Goal: Task Accomplishment & Management: Complete application form

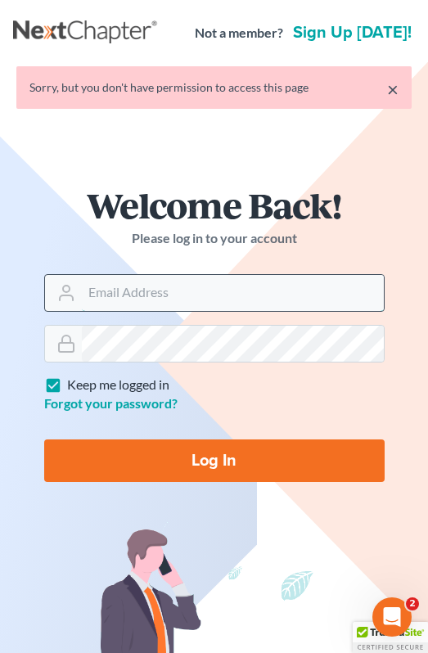
click at [147, 295] on input "Email Address" at bounding box center [233, 293] width 302 height 36
type input "[EMAIL_ADDRESS][DOMAIN_NAME]"
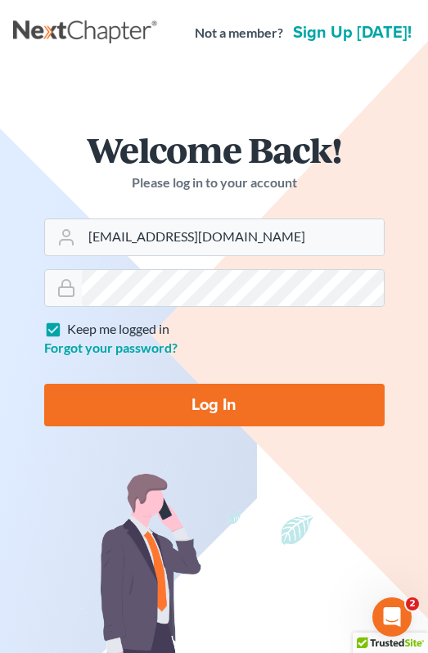
click at [236, 399] on input "Log In" at bounding box center [214, 405] width 340 height 43
type input "Thinking..."
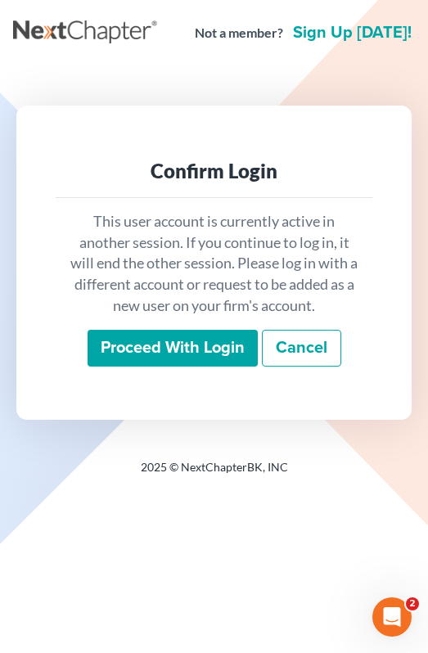
click at [210, 364] on input "Proceed with login" at bounding box center [173, 349] width 170 height 38
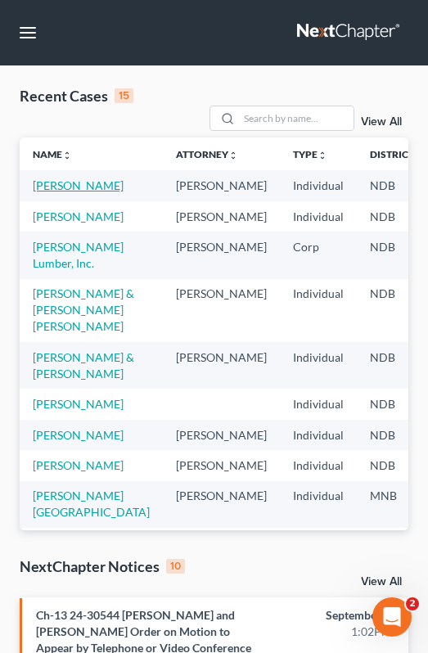
click at [84, 181] on link "[PERSON_NAME]" at bounding box center [78, 185] width 91 height 14
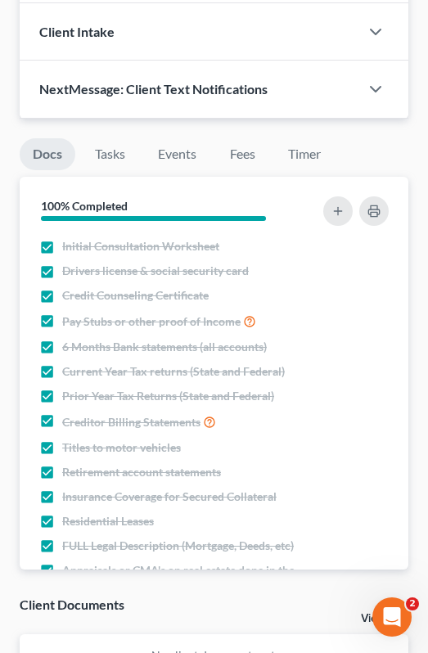
scroll to position [1140, 0]
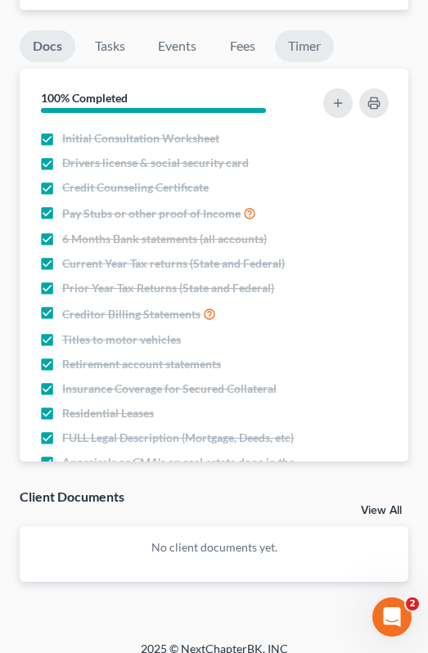
click at [313, 30] on link "Timer" at bounding box center [304, 46] width 59 height 32
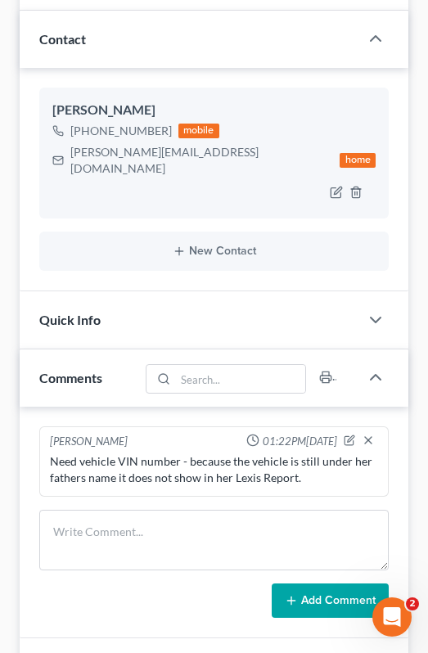
scroll to position [0, 0]
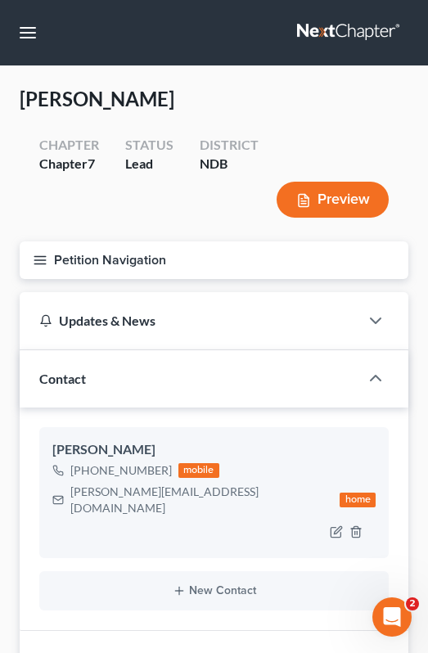
click at [43, 253] on icon "button" at bounding box center [40, 260] width 15 height 15
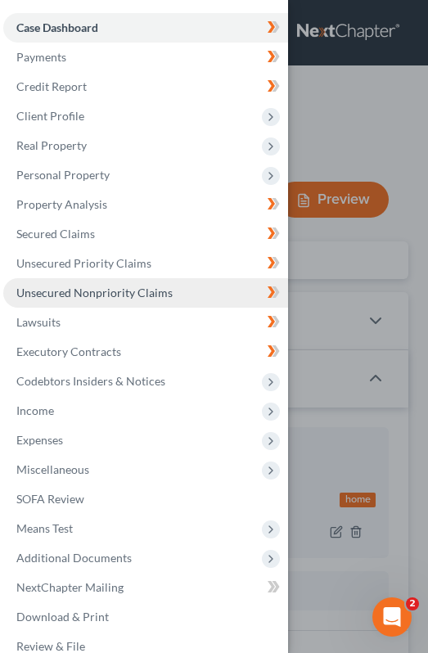
click at [124, 283] on link "Unsecured Nonpriority Claims" at bounding box center [145, 292] width 285 height 29
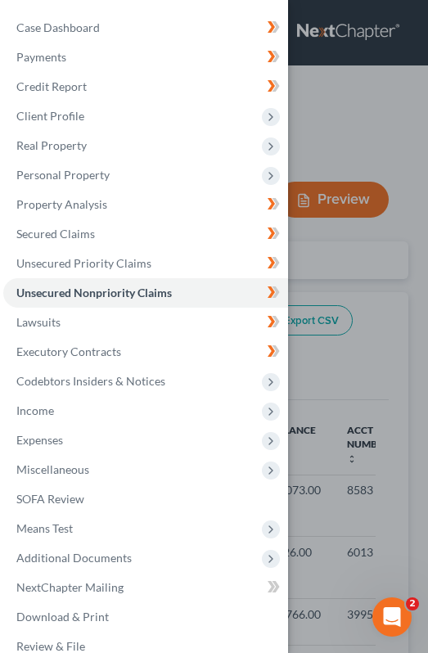
click at [299, 249] on div "Case Dashboard Payments Invoices Payments Payments Credit Report Client Profile" at bounding box center [214, 326] width 428 height 653
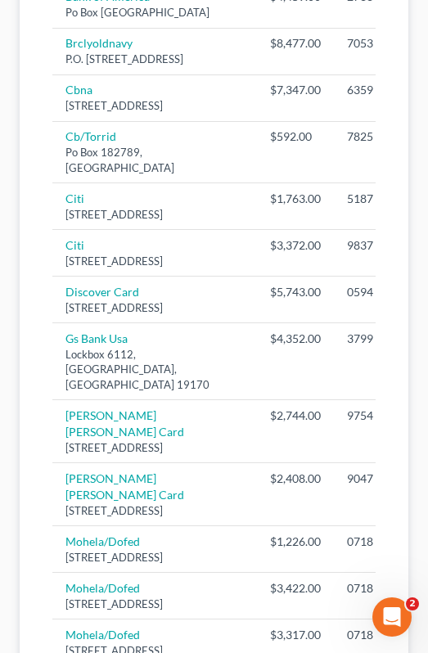
scroll to position [667, 0]
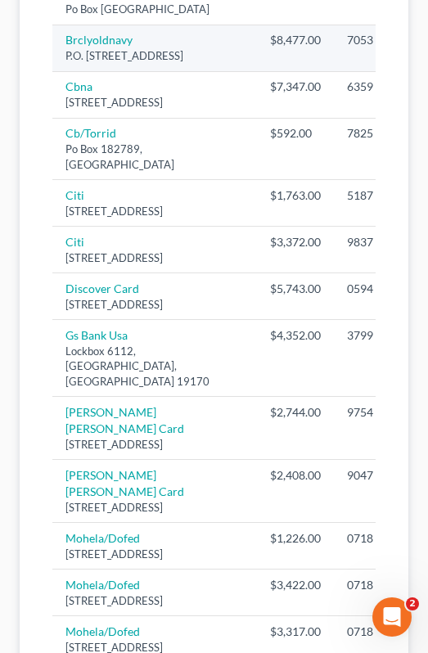
click at [420, 43] on icon "button" at bounding box center [423, 39] width 7 height 7
select select "7"
select select "2"
select select "0"
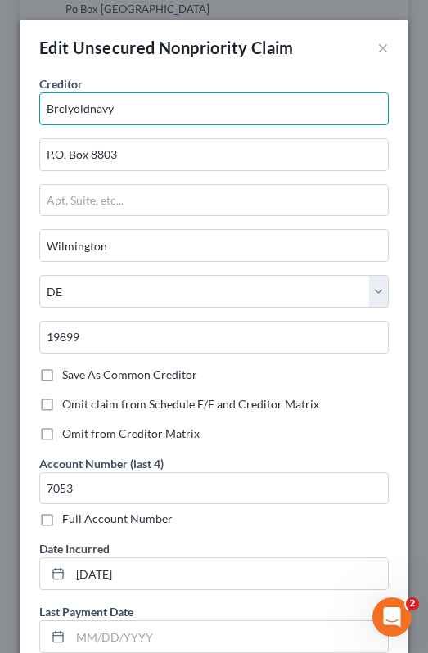
drag, startPoint x: 128, startPoint y: 108, endPoint x: 38, endPoint y: 107, distance: 90.8
click at [37, 107] on div "Creditor * Brclyoldnavy P.O. [GEOGRAPHIC_DATA] [US_STATE] AK AR AZ CA CO CT DE …" at bounding box center [214, 265] width 366 height 380
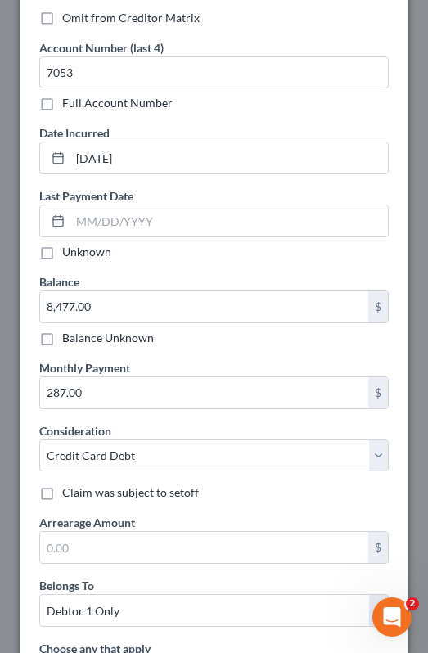
scroll to position [658, 0]
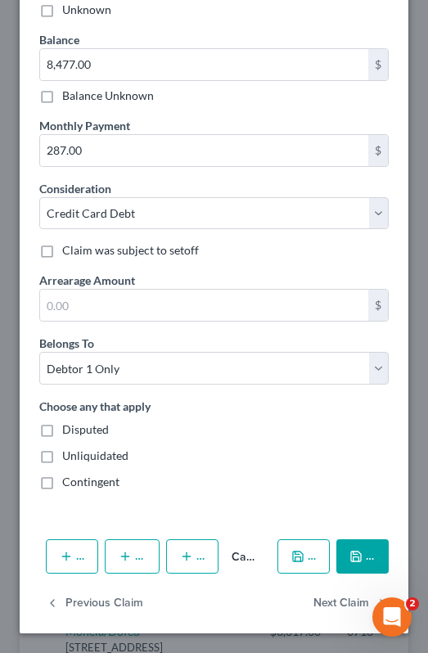
type input "[PERSON_NAME]/Old Navy"
click at [357, 566] on button "Save & Close" at bounding box center [362, 556] width 52 height 34
type input "0"
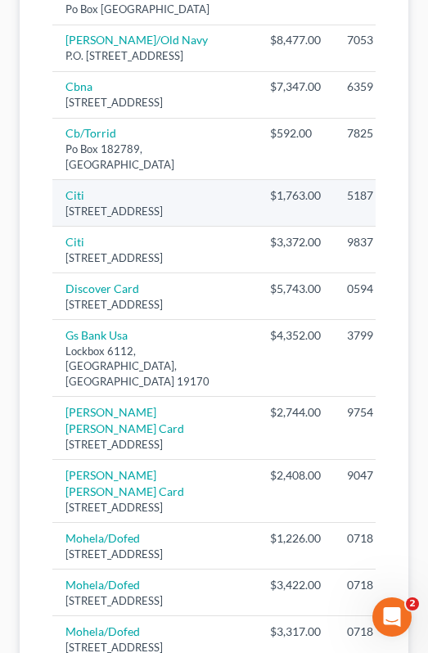
click at [416, 203] on icon "button" at bounding box center [422, 196] width 13 height 13
select select "43"
select select "2"
select select "0"
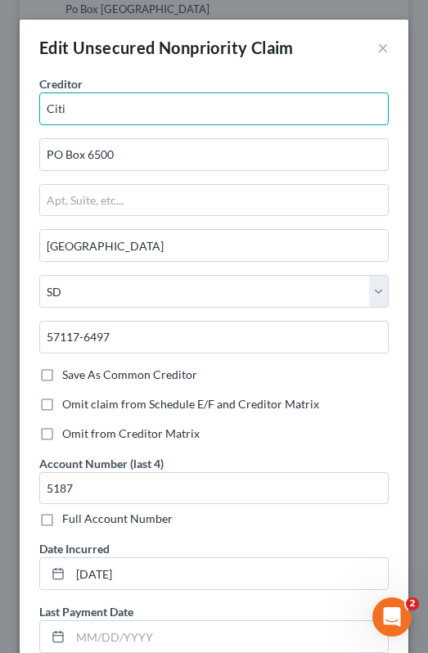
click at [107, 106] on input "Citi" at bounding box center [213, 108] width 349 height 33
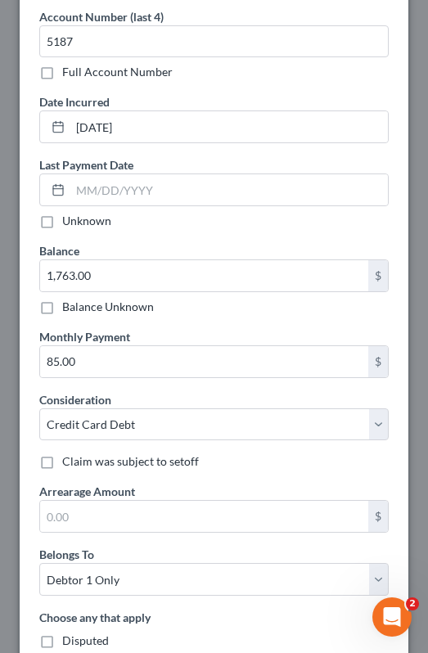
scroll to position [645, 0]
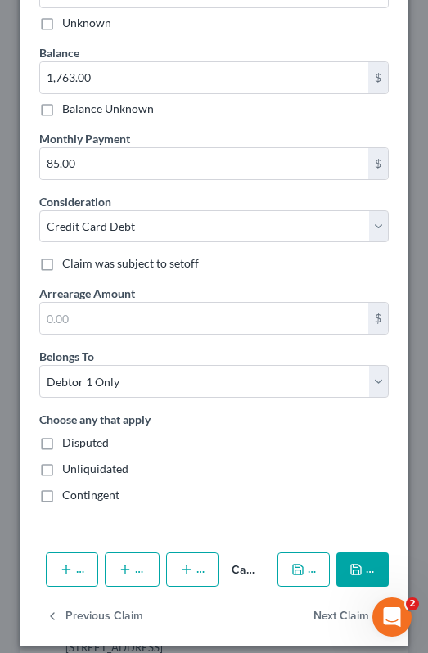
type input "Citi Bank"
click at [382, 568] on button "Save & Close" at bounding box center [362, 569] width 52 height 34
type input "0"
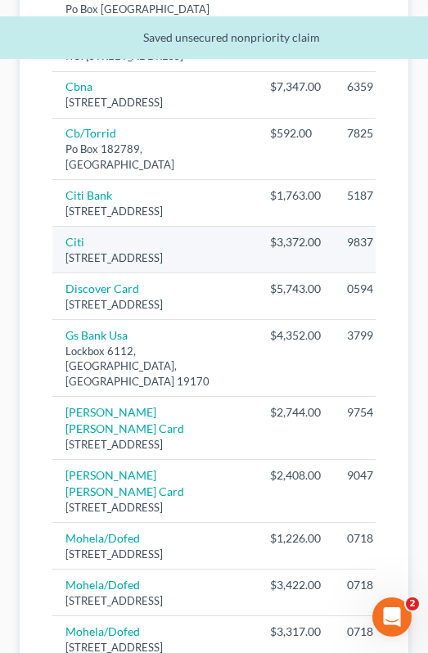
click at [416, 250] on icon "button" at bounding box center [422, 242] width 13 height 13
select select "43"
select select "0"
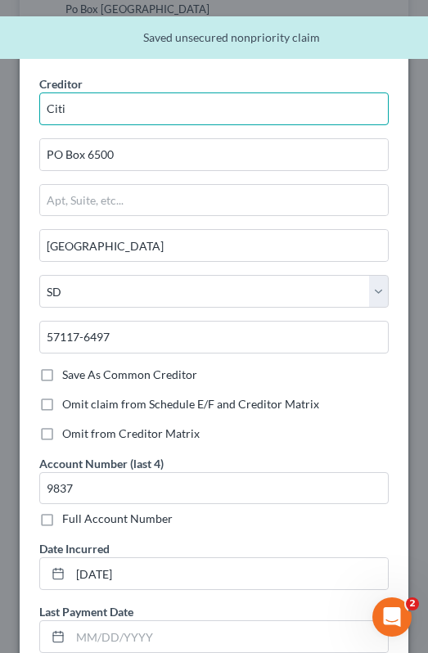
click at [147, 95] on input "Citi" at bounding box center [213, 108] width 349 height 33
click at [132, 106] on input "Citi" at bounding box center [213, 108] width 349 height 33
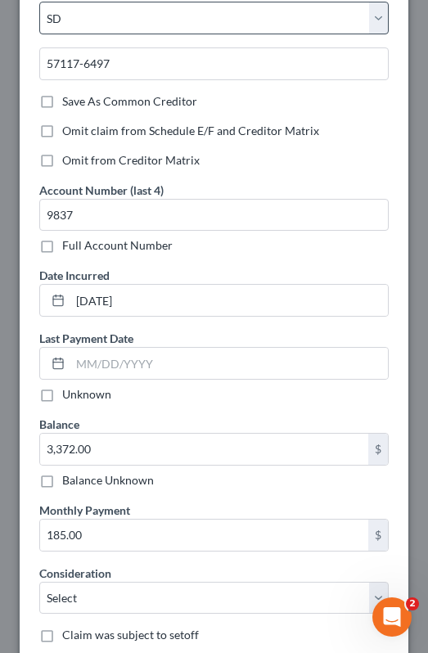
scroll to position [658, 0]
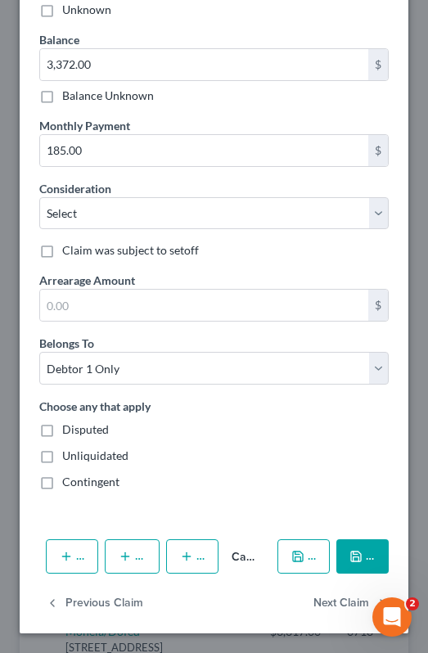
type input "Citi Bank"
click at [358, 561] on icon "button" at bounding box center [356, 556] width 10 height 10
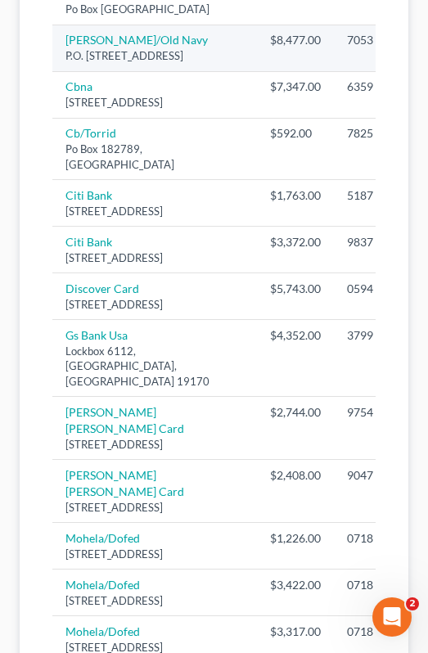
scroll to position [0, 0]
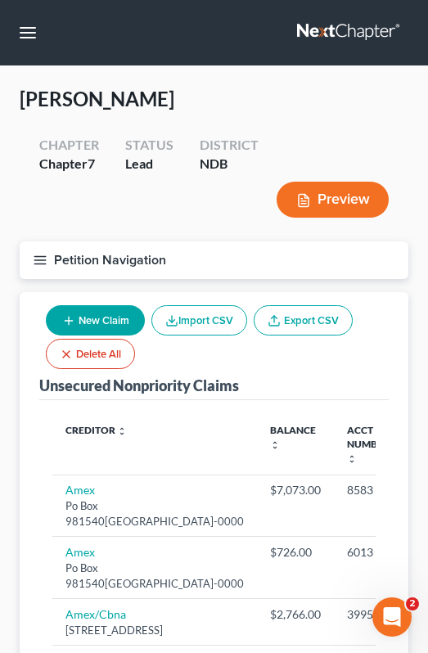
click at [41, 262] on icon "button" at bounding box center [40, 260] width 15 height 15
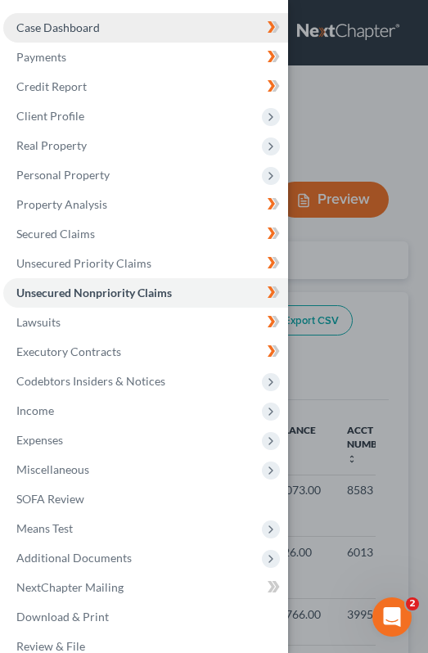
click at [116, 31] on link "Case Dashboard" at bounding box center [145, 27] width 285 height 29
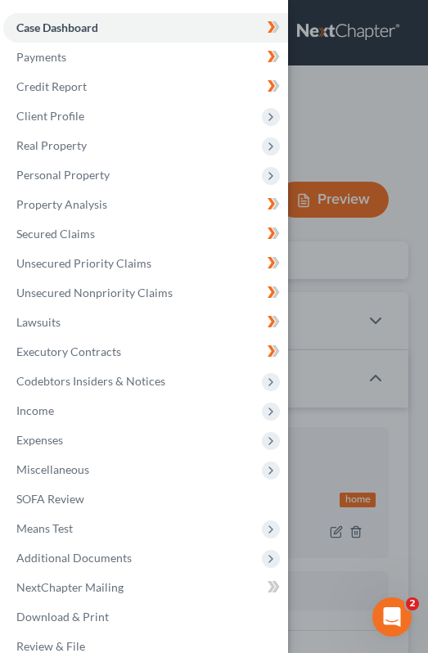
click at [379, 131] on div "Case Dashboard Payments Invoices Payments Payments Credit Report Client Profile" at bounding box center [214, 326] width 428 height 653
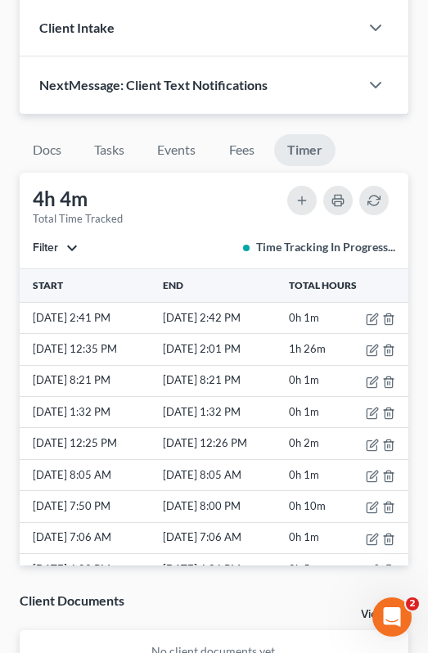
scroll to position [1038, 0]
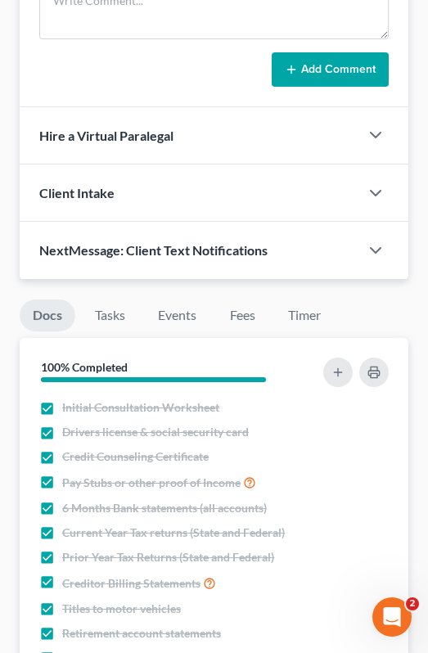
scroll to position [874, 0]
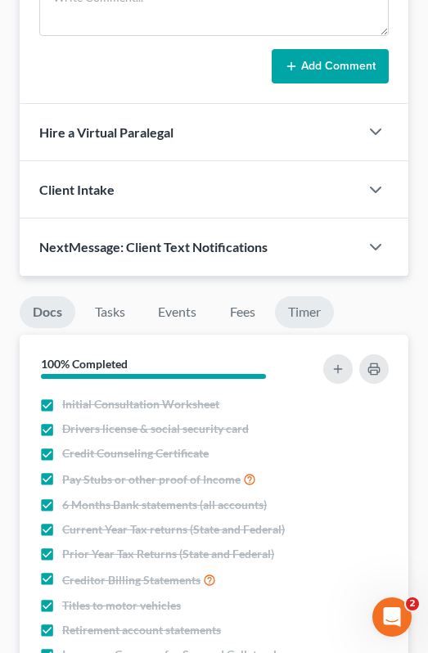
click at [295, 298] on link "Timer" at bounding box center [304, 312] width 59 height 32
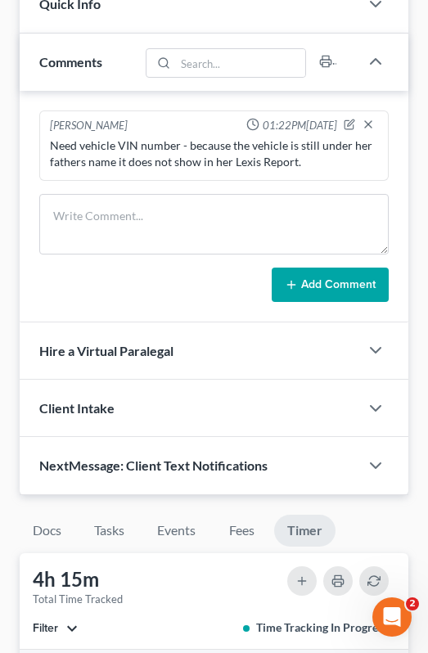
scroll to position [0, 0]
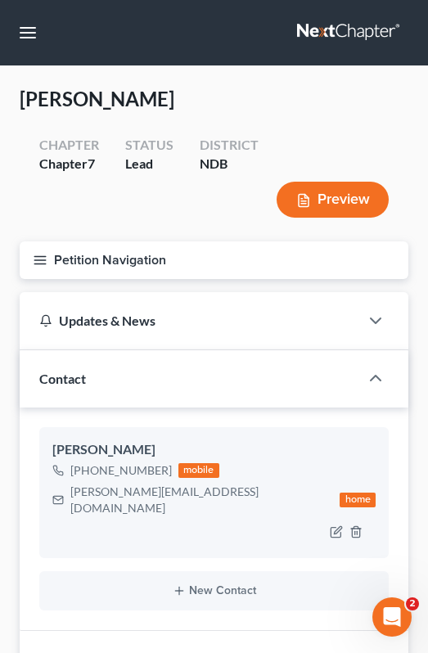
click at [46, 261] on icon "button" at bounding box center [40, 260] width 15 height 15
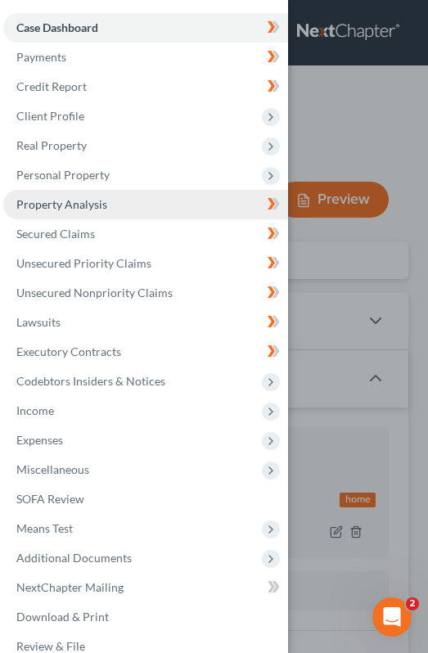
click at [72, 196] on link "Property Analysis" at bounding box center [145, 204] width 285 height 29
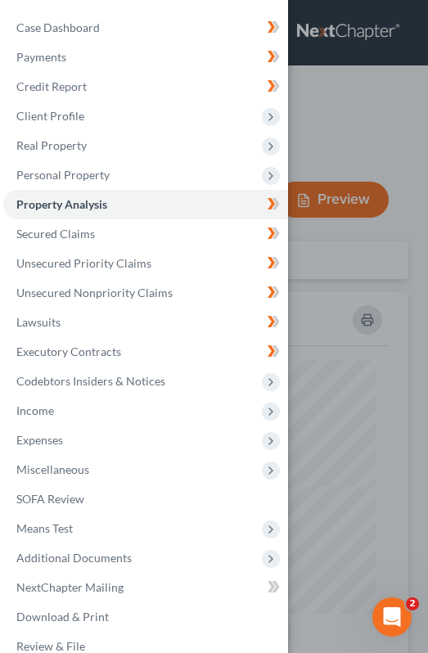
scroll to position [561, 389]
click at [386, 343] on div "Case Dashboard Payments Invoices Payments Payments Credit Report Client Profile" at bounding box center [214, 326] width 428 height 653
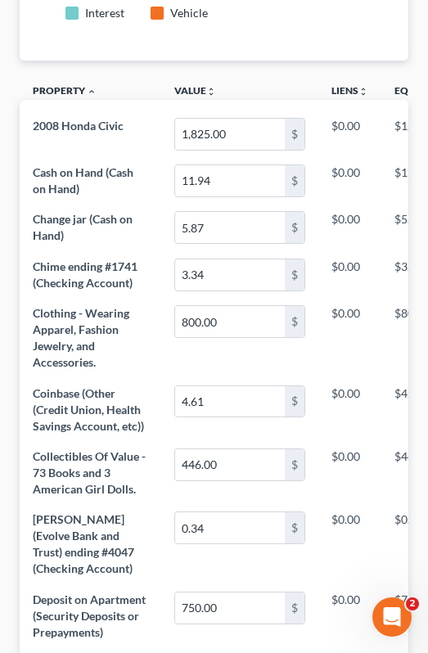
scroll to position [0, 0]
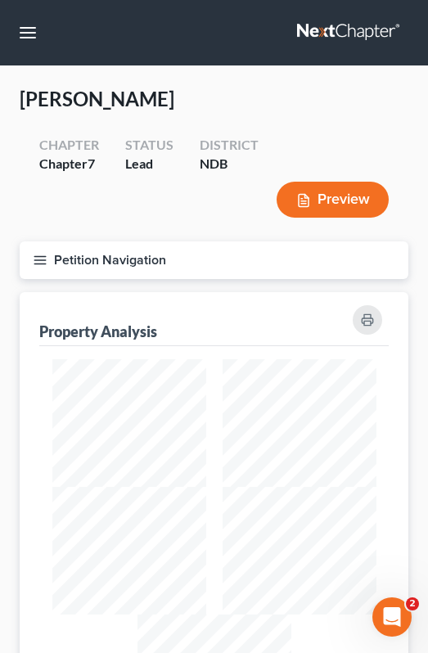
click at [47, 258] on icon "button" at bounding box center [40, 260] width 15 height 15
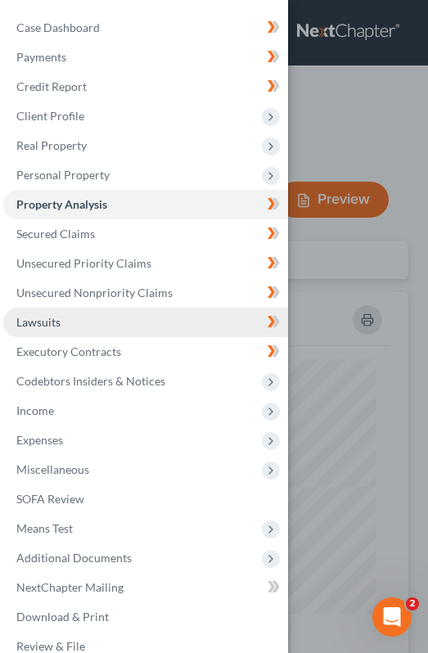
click at [90, 313] on link "Lawsuits" at bounding box center [145, 322] width 285 height 29
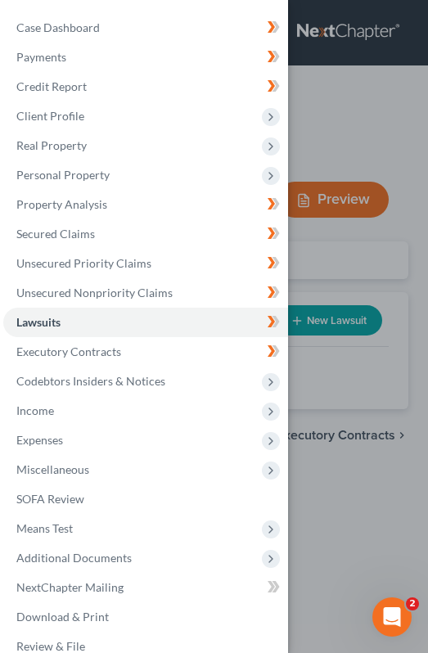
click at [309, 232] on div "Case Dashboard Payments Invoices Payments Payments Credit Report Client Profile" at bounding box center [214, 326] width 428 height 653
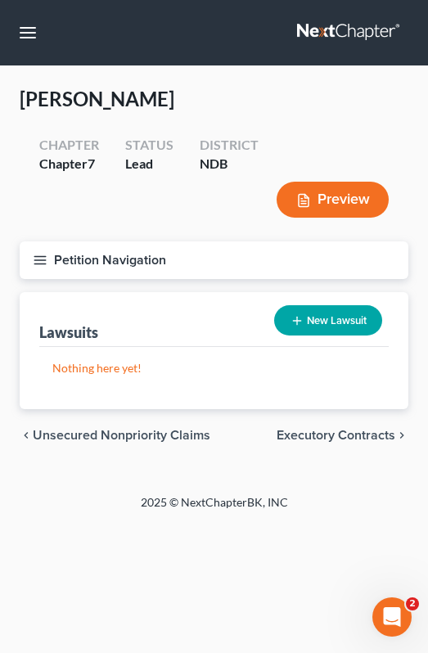
click at [320, 443] on div "chevron_left Unsecured Nonpriority Claims Executory Contracts chevron_right" at bounding box center [214, 435] width 389 height 52
click at [315, 433] on span "Executory Contracts" at bounding box center [336, 435] width 119 height 13
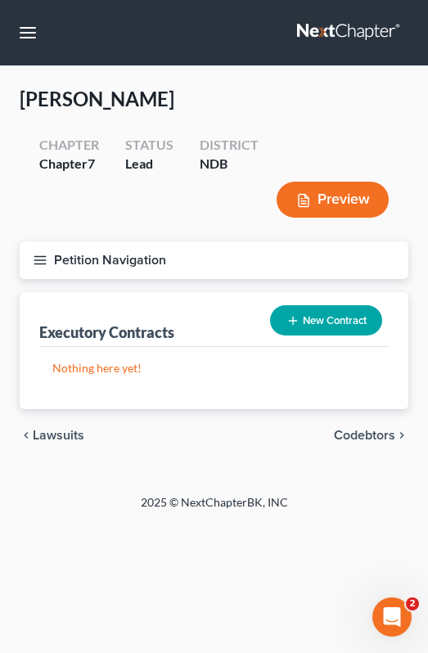
click at [364, 434] on span "Codebtors" at bounding box center [364, 435] width 61 height 13
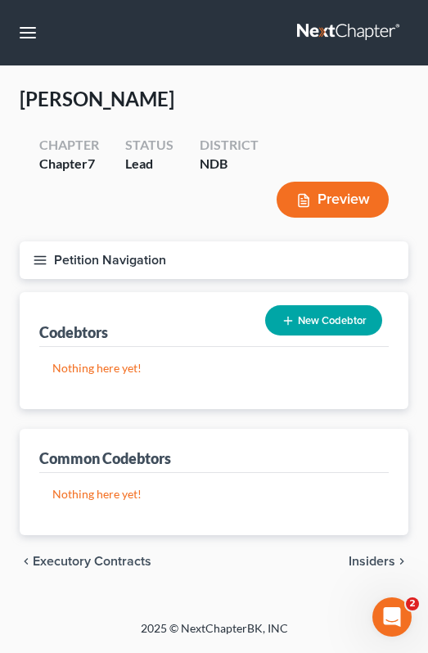
click at [34, 263] on icon "button" at bounding box center [40, 260] width 15 height 15
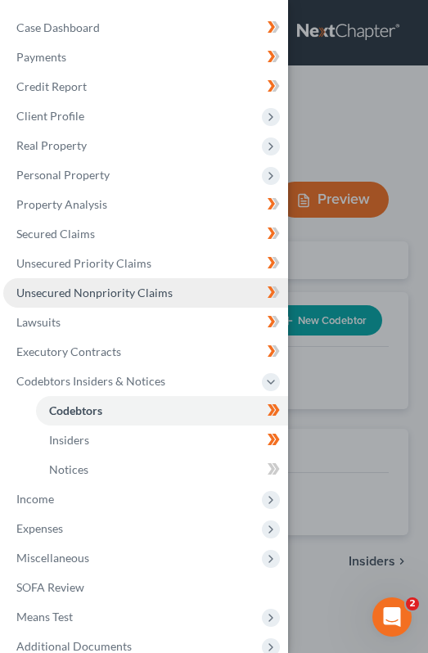
scroll to position [110, 0]
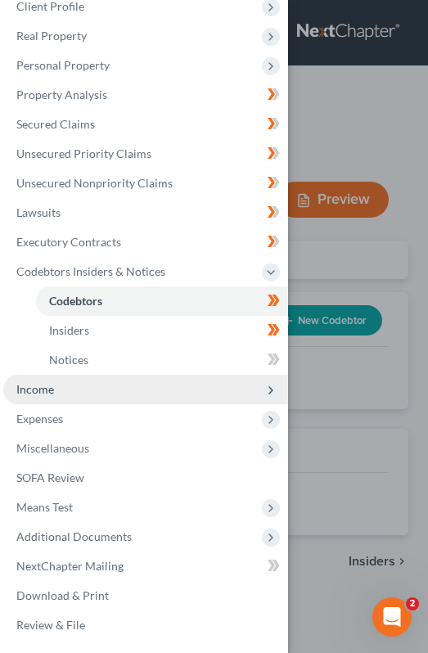
click at [74, 389] on span "Income" at bounding box center [145, 389] width 285 height 29
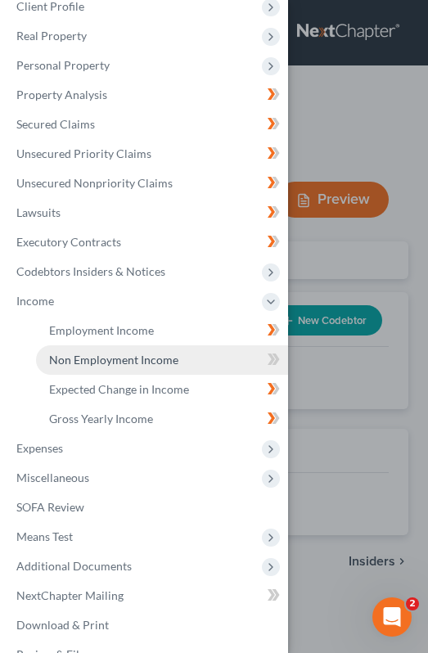
click at [155, 371] on link "Non Employment Income" at bounding box center [162, 359] width 252 height 29
click at [326, 260] on div "Case Dashboard Payments Invoices Payments Payments Credit Report Client Profile" at bounding box center [214, 326] width 428 height 653
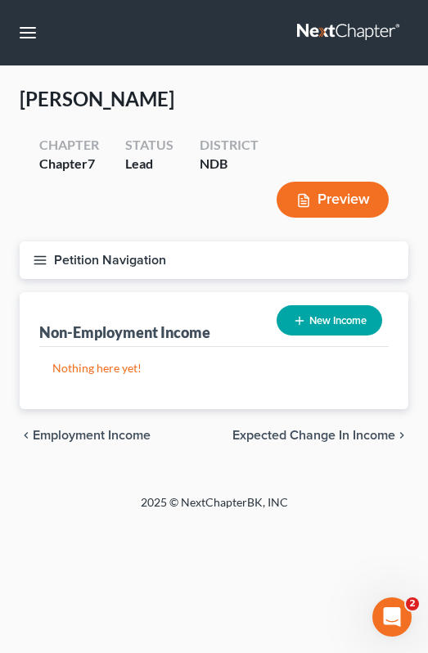
click at [94, 435] on span "Employment Income" at bounding box center [92, 435] width 118 height 13
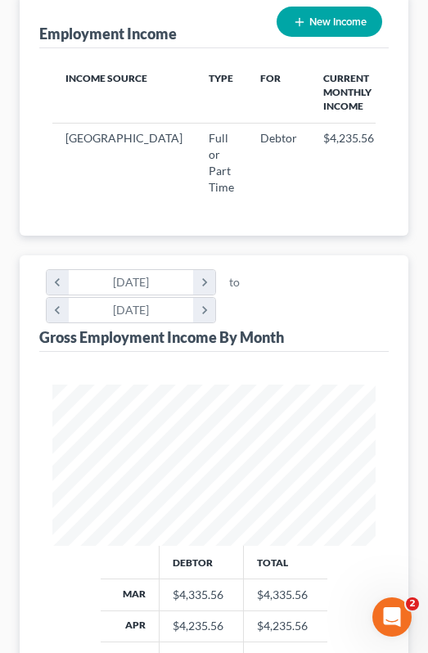
scroll to position [295, 0]
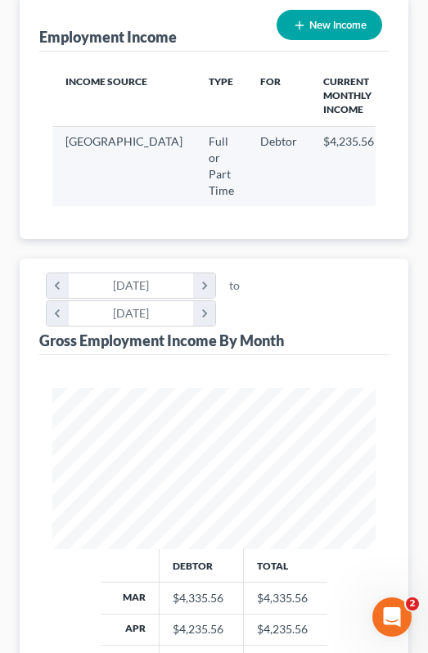
click at [400, 137] on icon "button" at bounding box center [406, 143] width 13 height 13
select select "0"
select select "29"
select select "1"
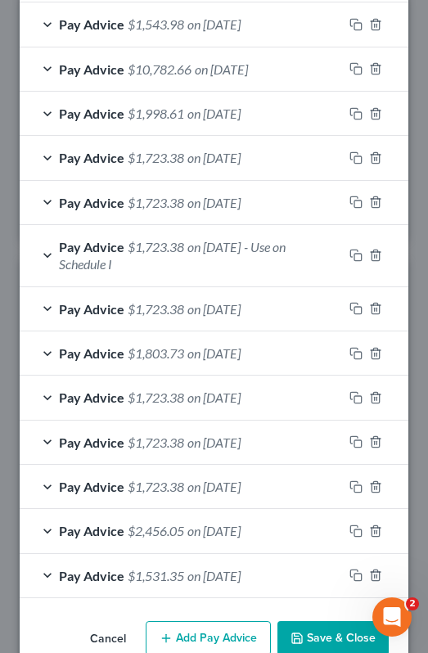
scroll to position [1242, 0]
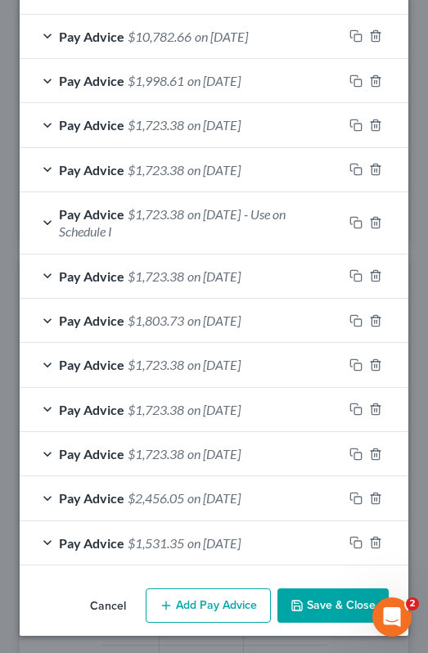
click at [354, 607] on button "Save & Close" at bounding box center [332, 605] width 111 height 34
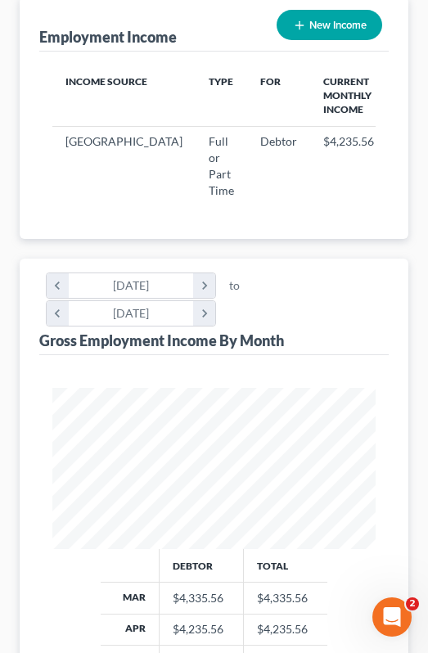
scroll to position [0, 0]
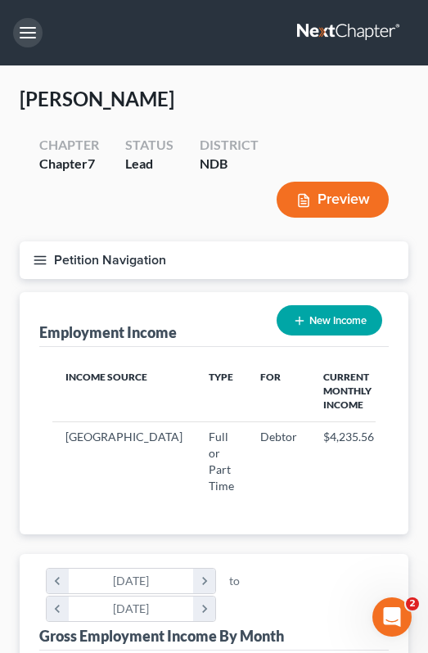
click at [29, 35] on button "button" at bounding box center [27, 32] width 29 height 29
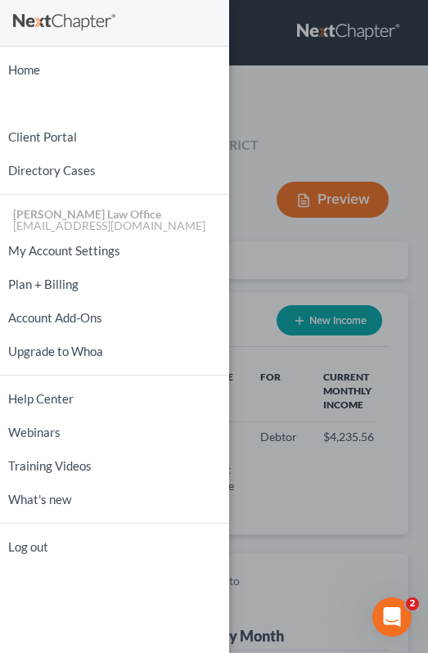
click at [245, 118] on div "Home New Case Client Portal Directory Cases Bulie Diaz Law Office fargo@buliela…" at bounding box center [214, 326] width 428 height 653
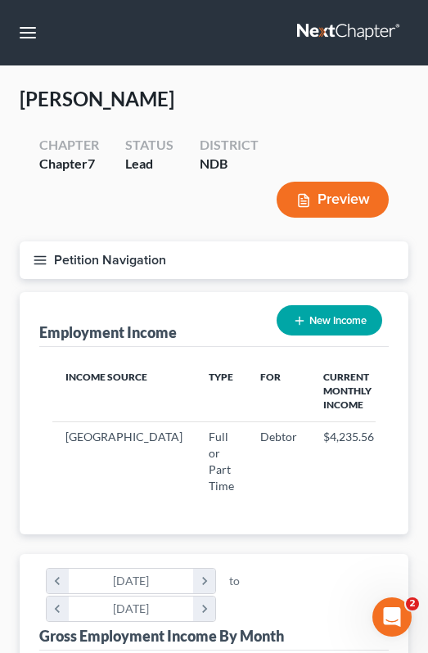
click at [34, 284] on div "Petition Navigation Case Dashboard Payments Invoices Payments Payments Credit R…" at bounding box center [213, 266] width 405 height 51
click at [34, 260] on icon "button" at bounding box center [40, 260] width 15 height 15
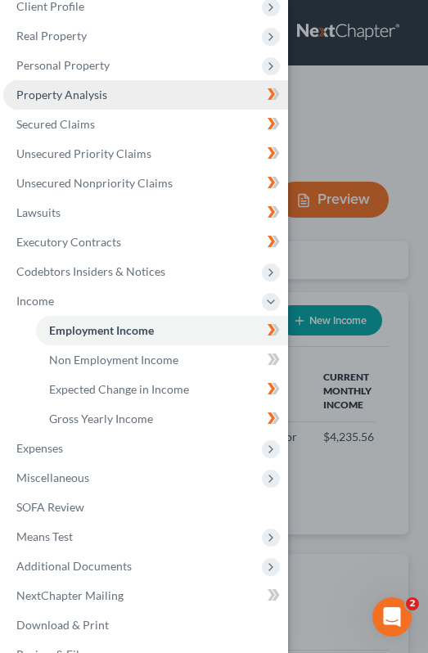
click at [109, 88] on link "Property Analysis" at bounding box center [145, 94] width 285 height 29
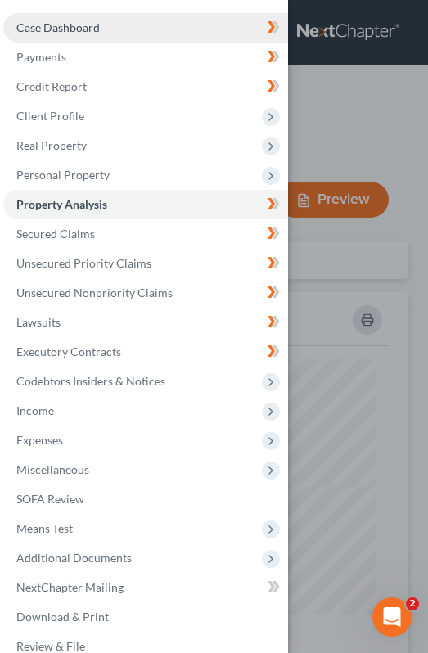
click at [113, 38] on link "Case Dashboard" at bounding box center [145, 27] width 285 height 29
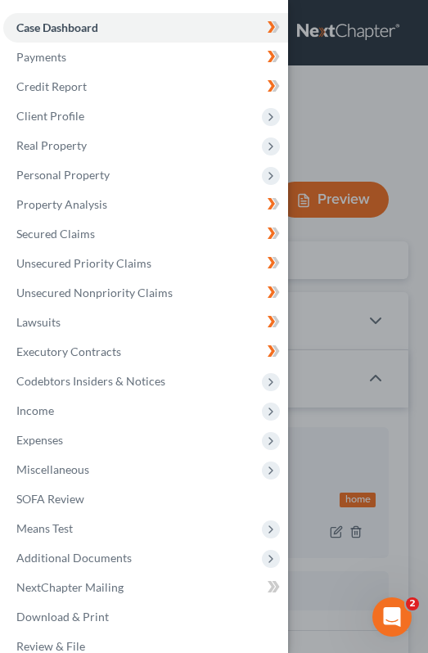
click at [331, 113] on div "Case Dashboard Payments Invoices Payments Payments Credit Report Client Profile" at bounding box center [214, 326] width 428 height 653
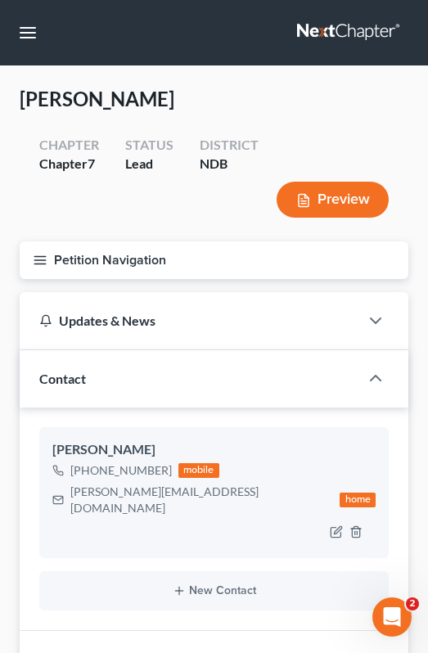
click at [46, 256] on icon "button" at bounding box center [40, 260] width 15 height 15
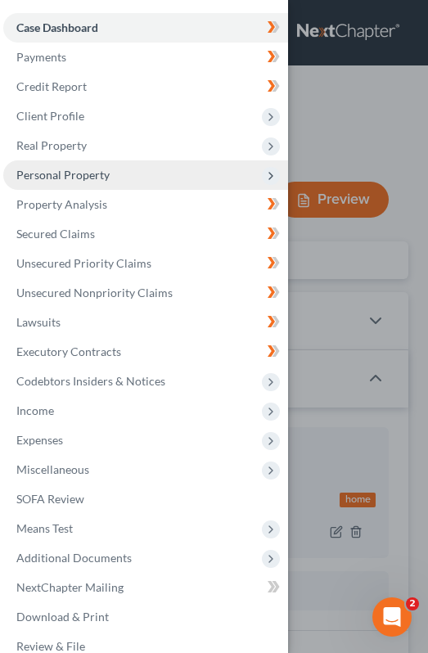
click at [83, 174] on span "Personal Property" at bounding box center [62, 175] width 93 height 14
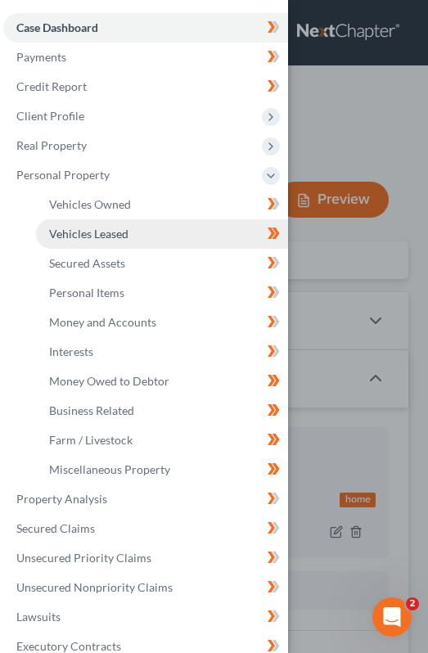
click at [119, 221] on link "Vehicles Leased" at bounding box center [162, 233] width 252 height 29
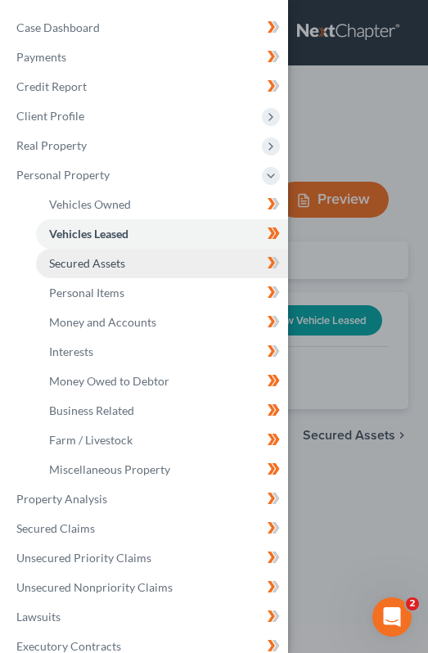
click at [120, 260] on span "Secured Assets" at bounding box center [87, 263] width 76 height 14
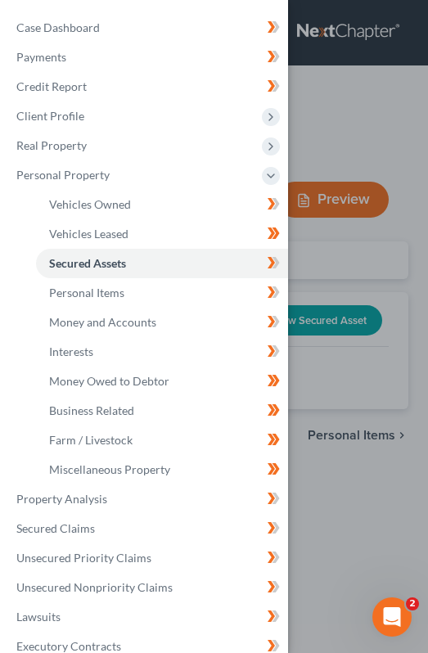
click at [358, 138] on div "Case Dashboard Payments Invoices Payments Payments Credit Report Client Profile" at bounding box center [214, 326] width 428 height 653
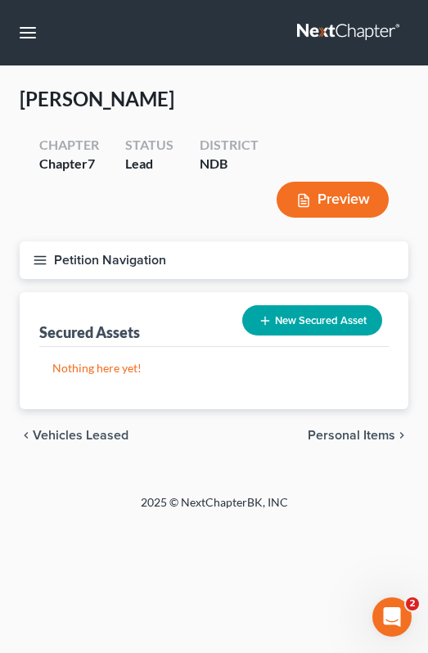
click at [52, 260] on button "Petition Navigation" at bounding box center [214, 260] width 389 height 38
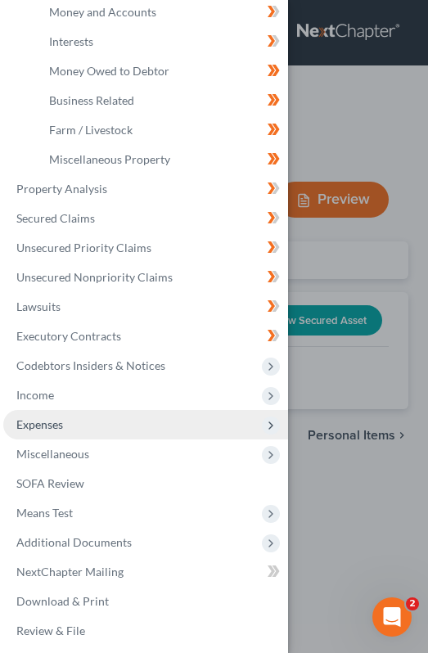
click at [74, 430] on span "Expenses" at bounding box center [145, 424] width 285 height 29
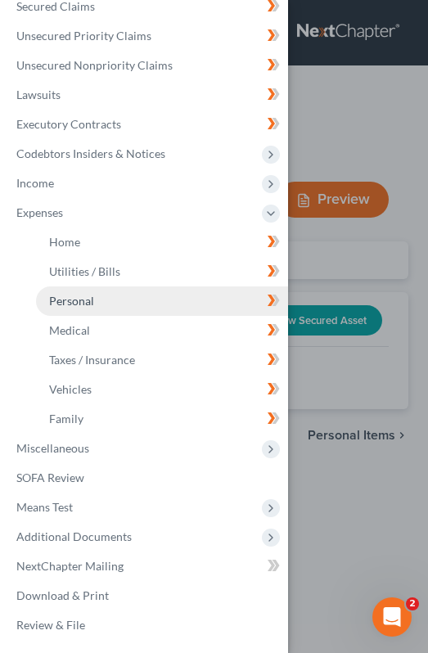
scroll to position [227, 0]
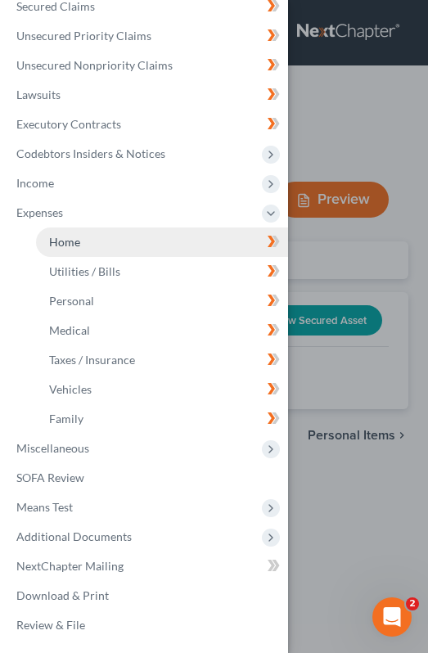
click at [115, 249] on link "Home" at bounding box center [162, 241] width 252 height 29
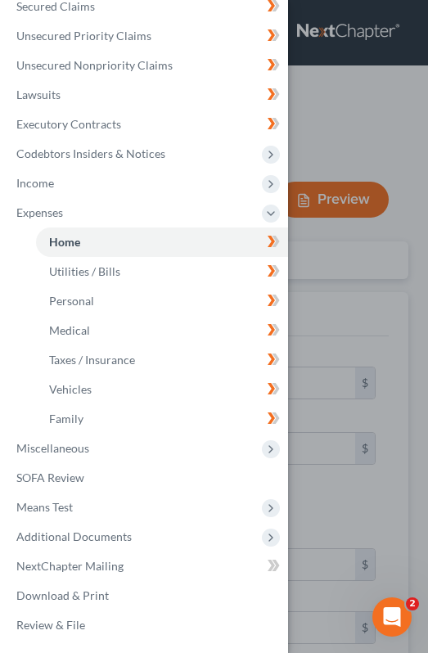
type input "550.00"
type input "0.00"
radio input "true"
type input "16.00"
type input "0.00"
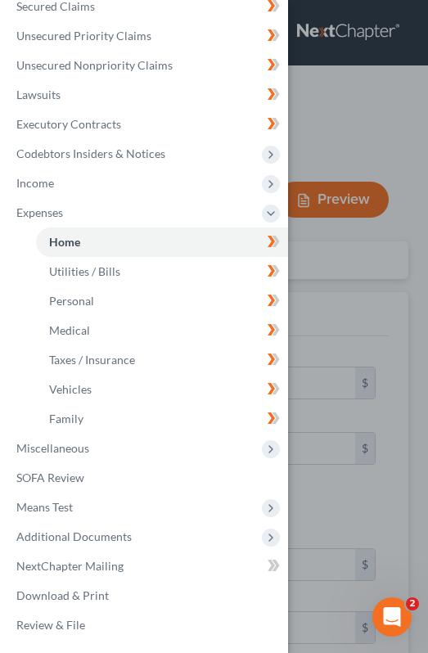
type input "0.00"
click at [329, 119] on div "Case Dashboard Payments Invoices Payments Payments Credit Report Client Profile" at bounding box center [214, 326] width 428 height 653
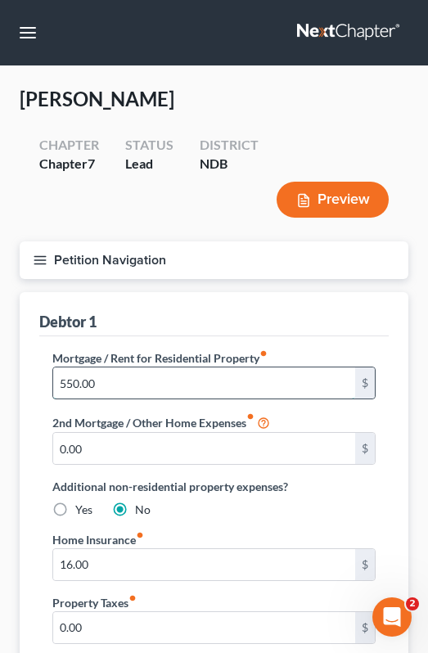
click at [259, 393] on input "550.00" at bounding box center [204, 382] width 302 height 31
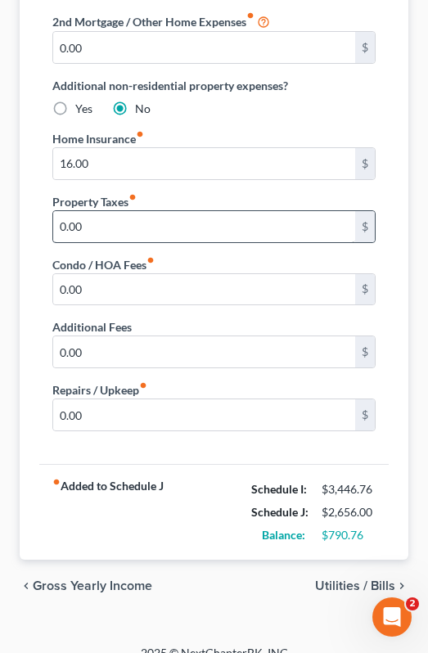
scroll to position [421, 0]
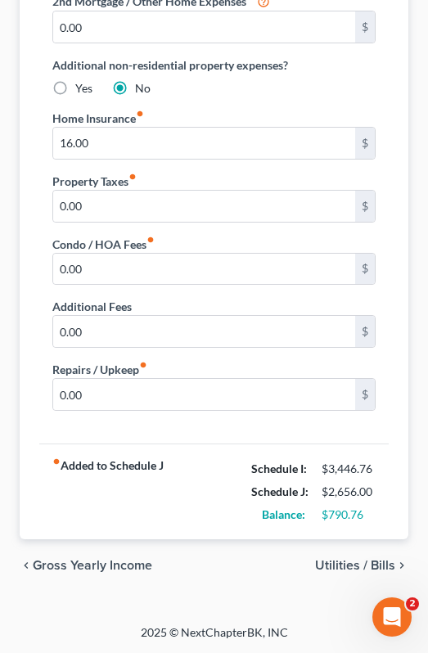
click at [358, 564] on span "Utilities / Bills" at bounding box center [355, 565] width 80 height 13
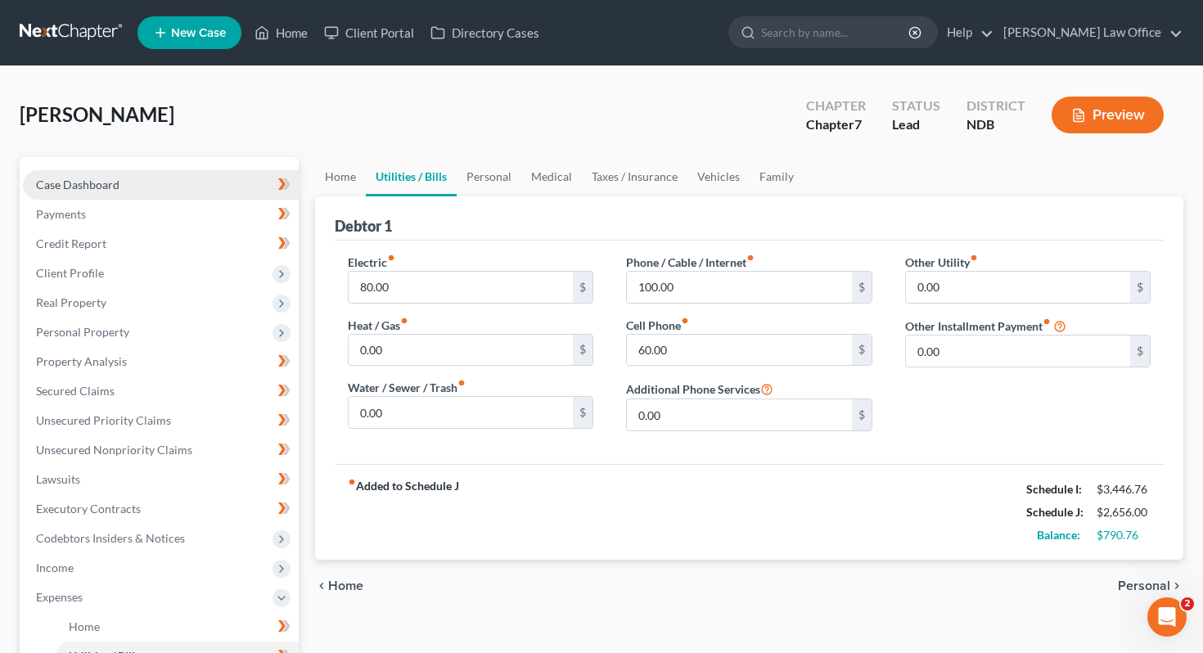
click at [115, 188] on span "Case Dashboard" at bounding box center [77, 185] width 83 height 14
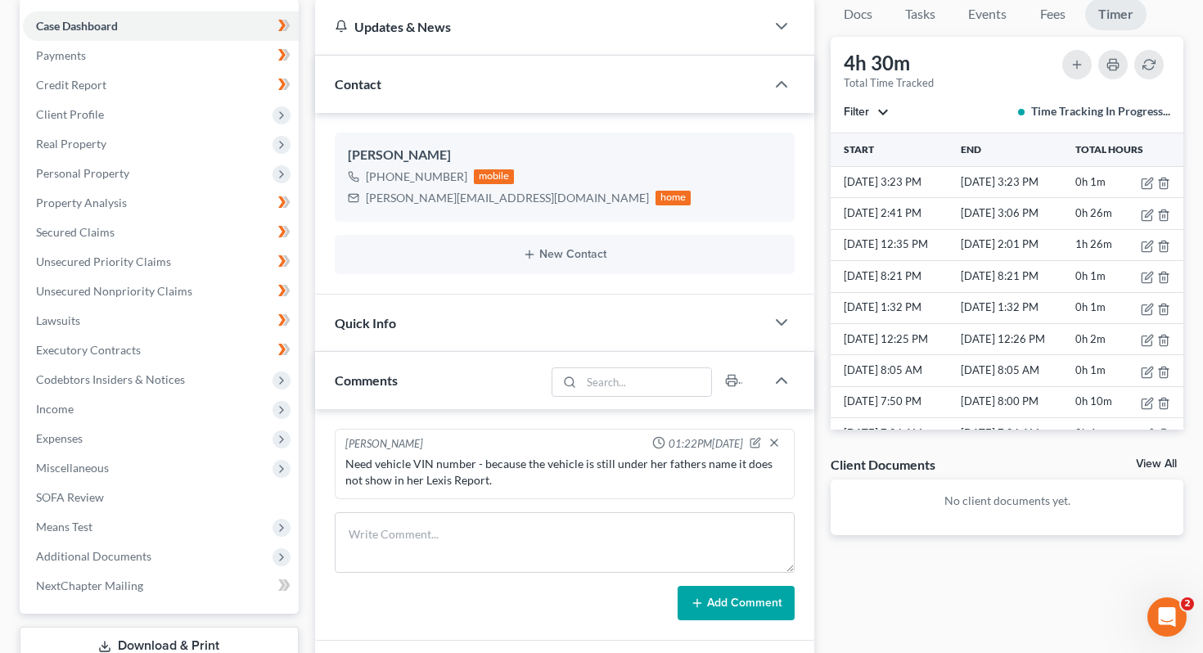
scroll to position [154, 0]
